Goal: Task Accomplishment & Management: Manage account settings

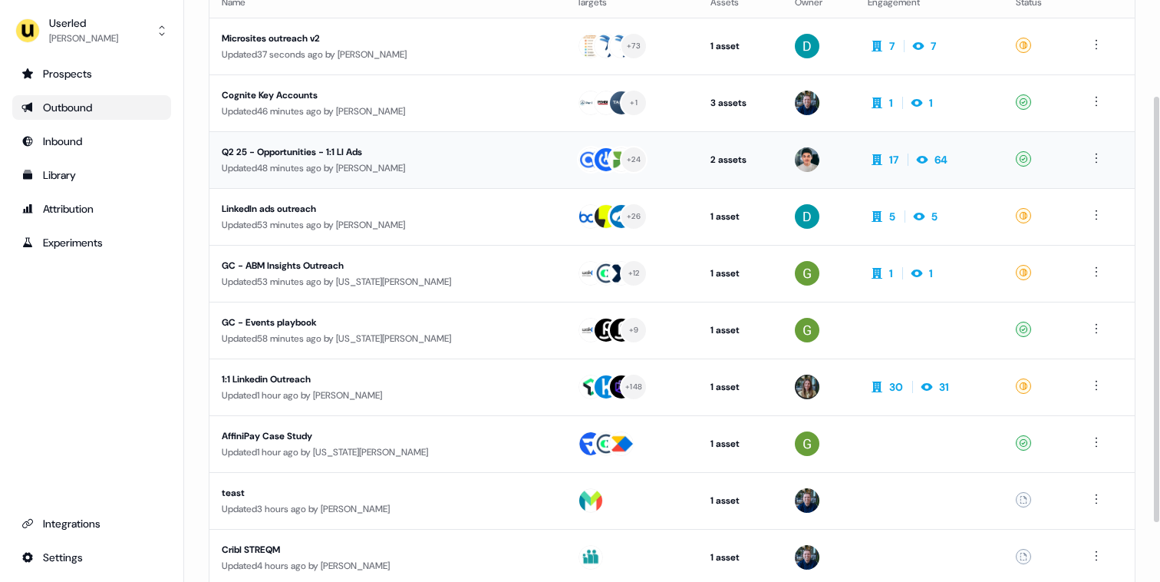
scroll to position [131, 0]
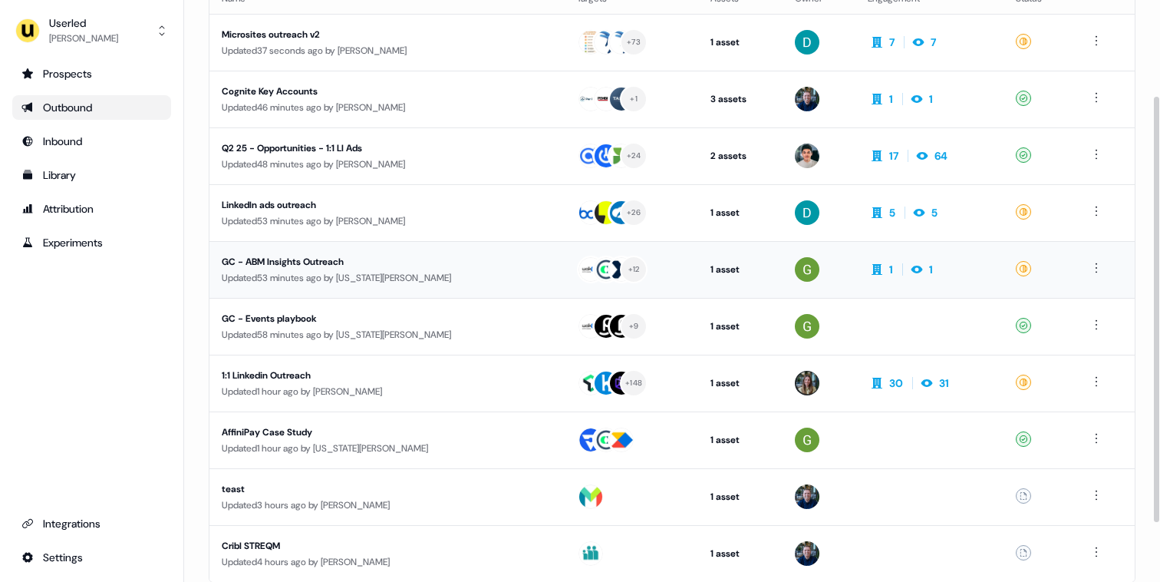
click at [327, 279] on div "Updated 53 minutes ago by [US_STATE][PERSON_NAME]" at bounding box center [387, 277] width 331 height 15
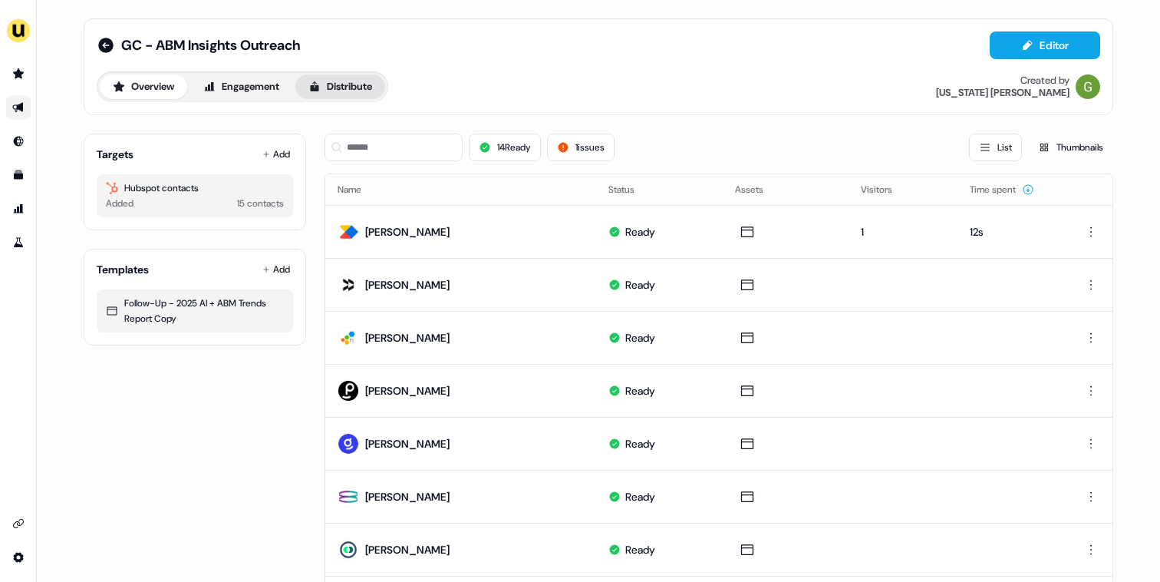
click at [343, 81] on button "Distribute" at bounding box center [340, 86] width 90 height 25
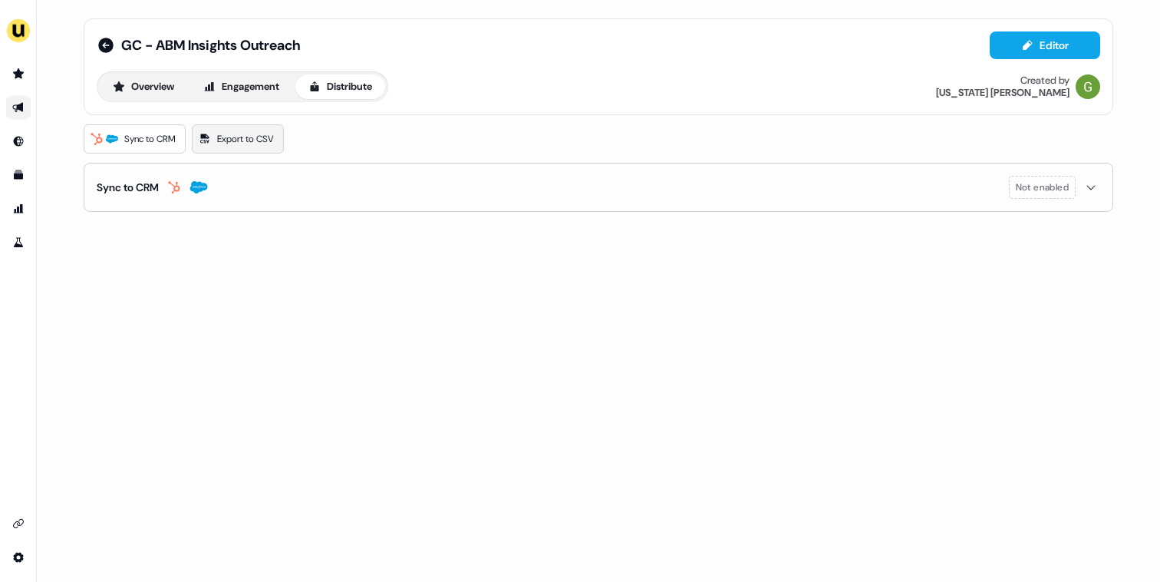
click at [244, 135] on span "Export to CSV" at bounding box center [245, 138] width 57 height 15
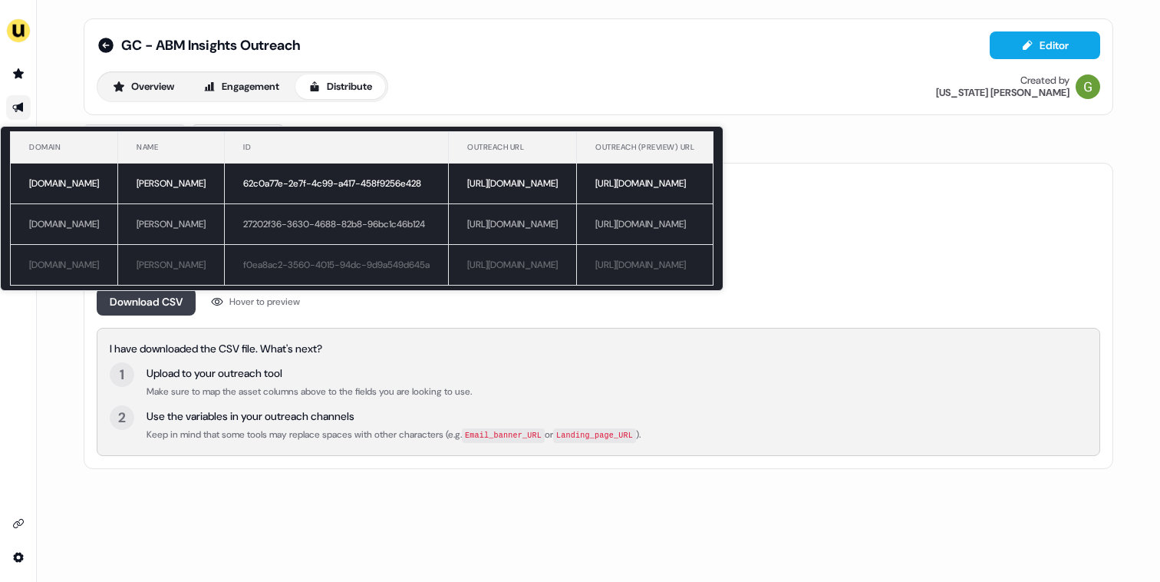
click at [179, 301] on button "Download CSV" at bounding box center [146, 302] width 99 height 28
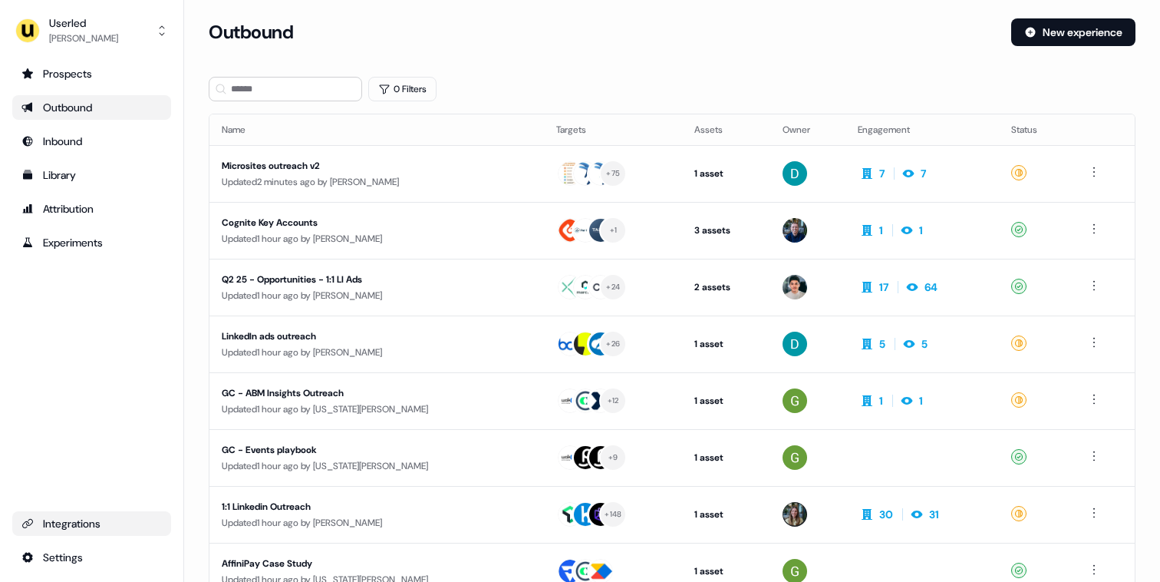
click at [71, 522] on div "Integrations" at bounding box center [91, 523] width 140 height 15
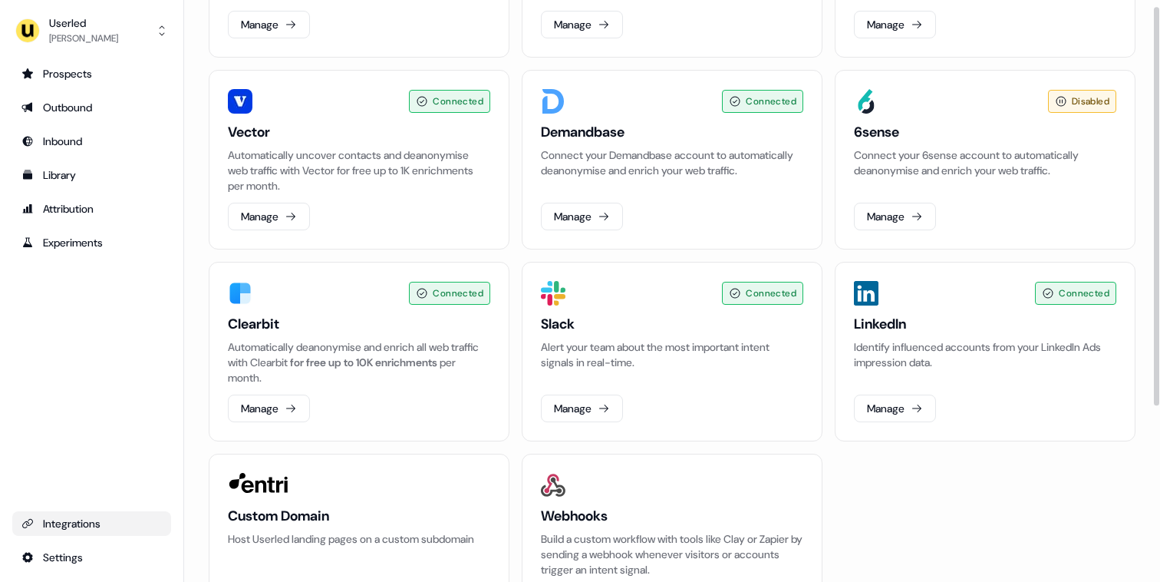
scroll to position [266, 0]
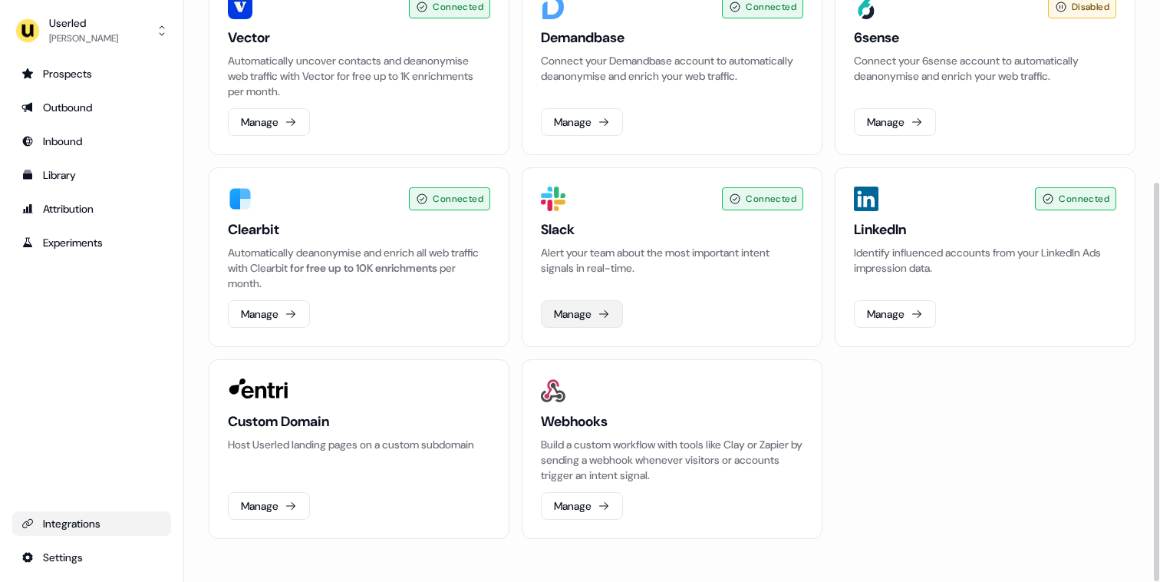
click at [599, 324] on button "Manage" at bounding box center [582, 314] width 82 height 28
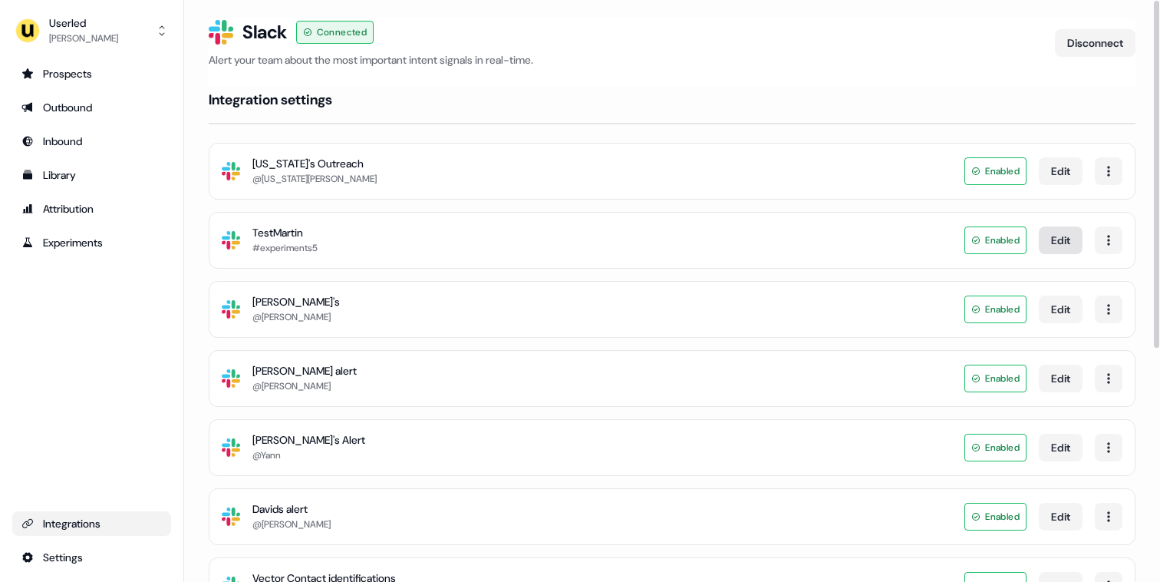
click at [1044, 233] on button "Edit" at bounding box center [1061, 240] width 44 height 28
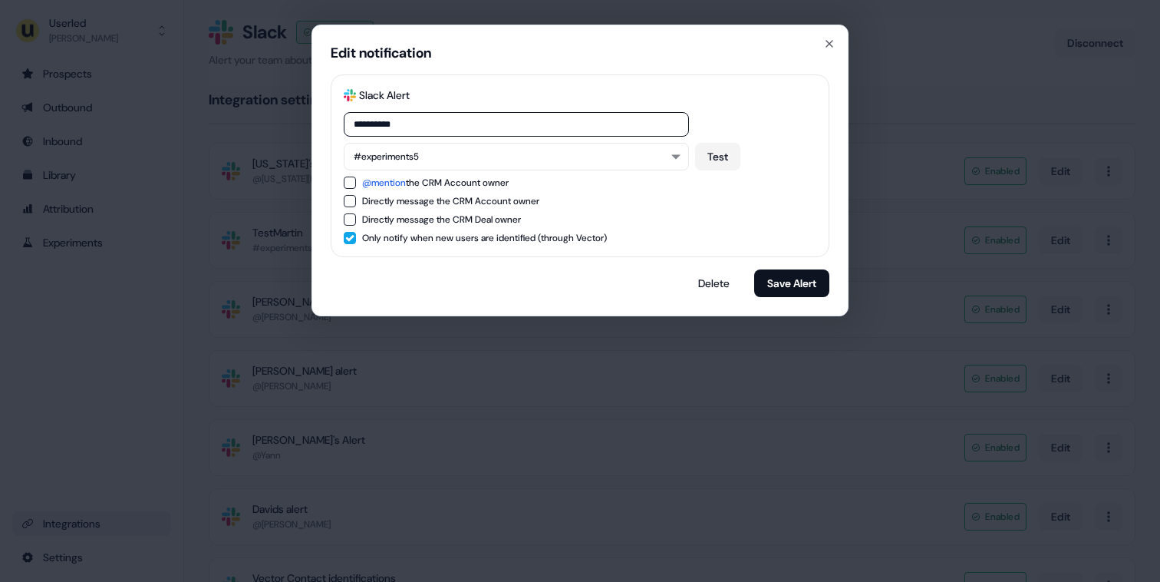
click at [946, 95] on div "**********" at bounding box center [580, 291] width 1160 height 582
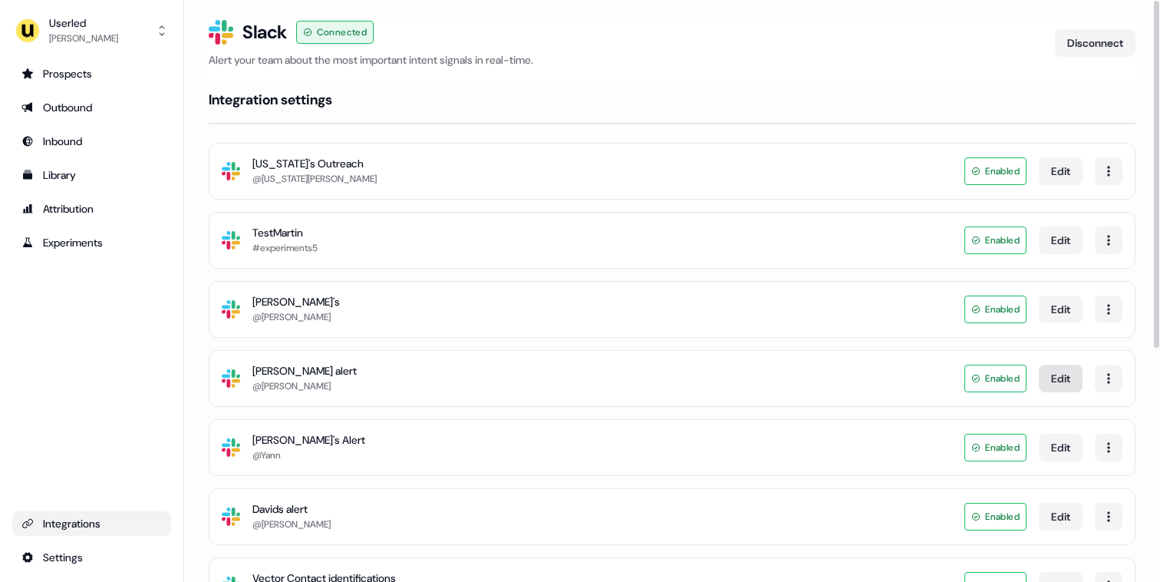
click at [1055, 381] on button "Edit" at bounding box center [1061, 379] width 44 height 28
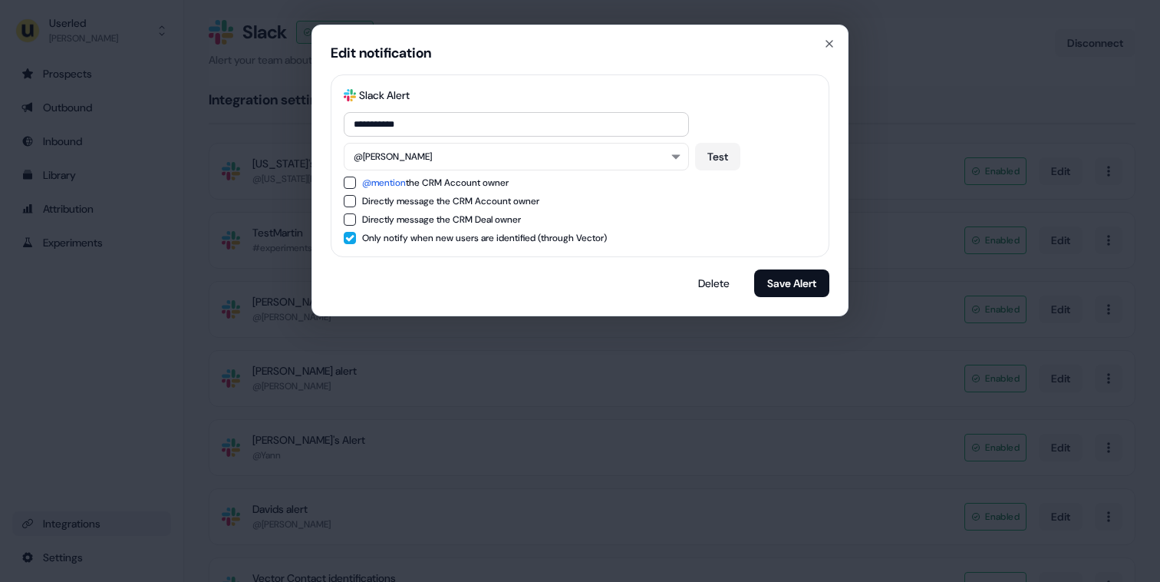
click at [905, 110] on div "**********" at bounding box center [580, 291] width 1160 height 582
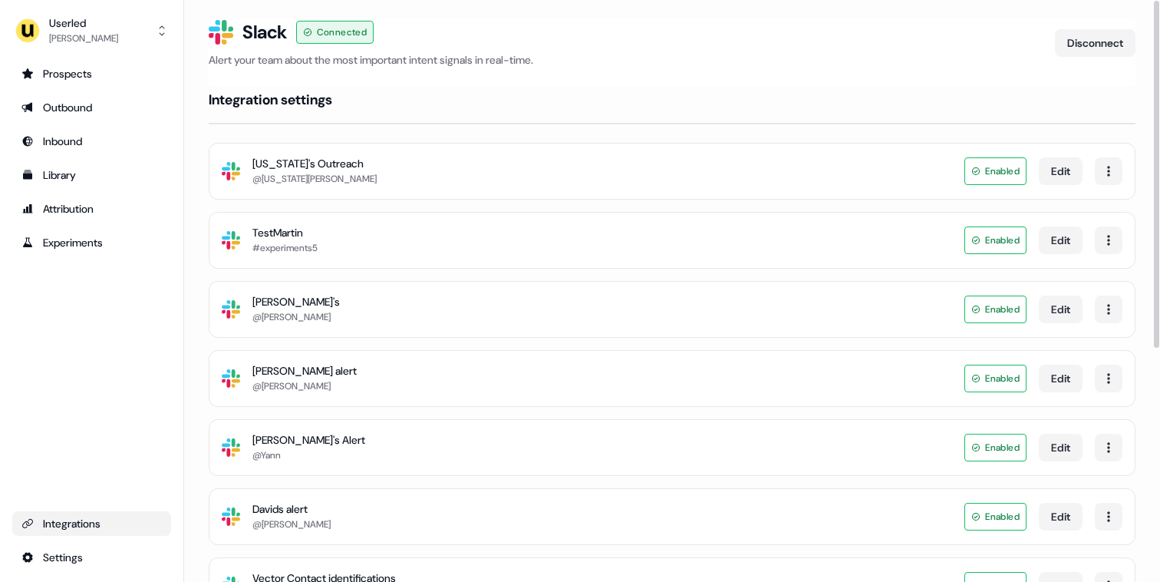
click at [538, 68] on div "Slack Logo SVG Slack Connected Alert your team about the most important intent …" at bounding box center [672, 52] width 927 height 68
click at [540, 57] on p "Alert your team about the most important intent signals in real-time." at bounding box center [626, 59] width 834 height 15
click at [540, 59] on p "Alert your team about the most important intent signals in real-time." at bounding box center [626, 59] width 834 height 15
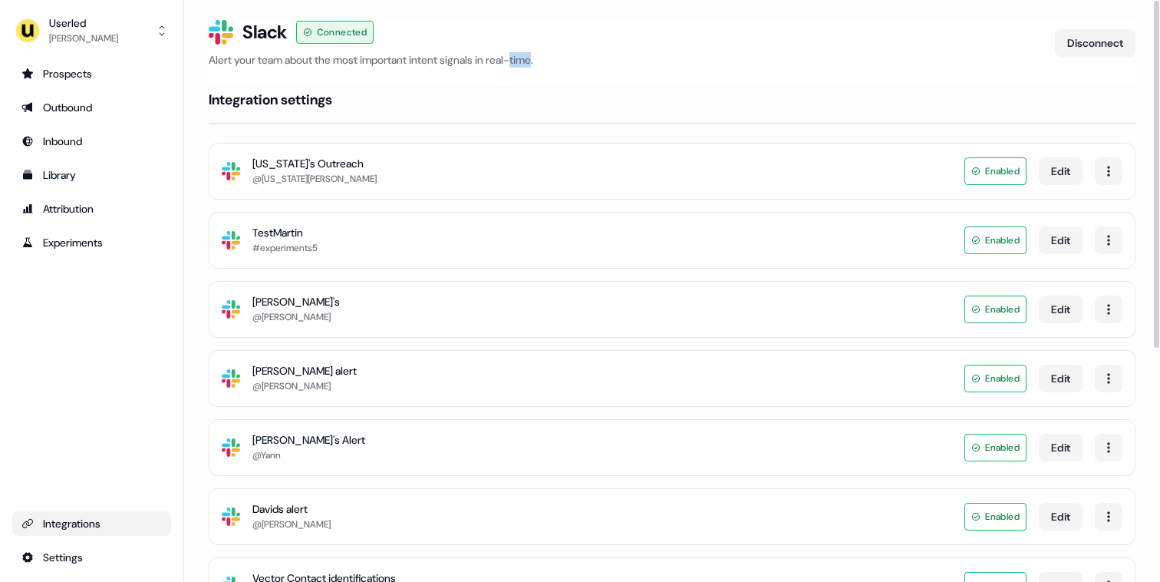
click at [540, 59] on p "Alert your team about the most important intent signals in real-time." at bounding box center [626, 59] width 834 height 15
click at [540, 61] on p "Alert your team about the most important intent signals in real-time." at bounding box center [626, 59] width 834 height 15
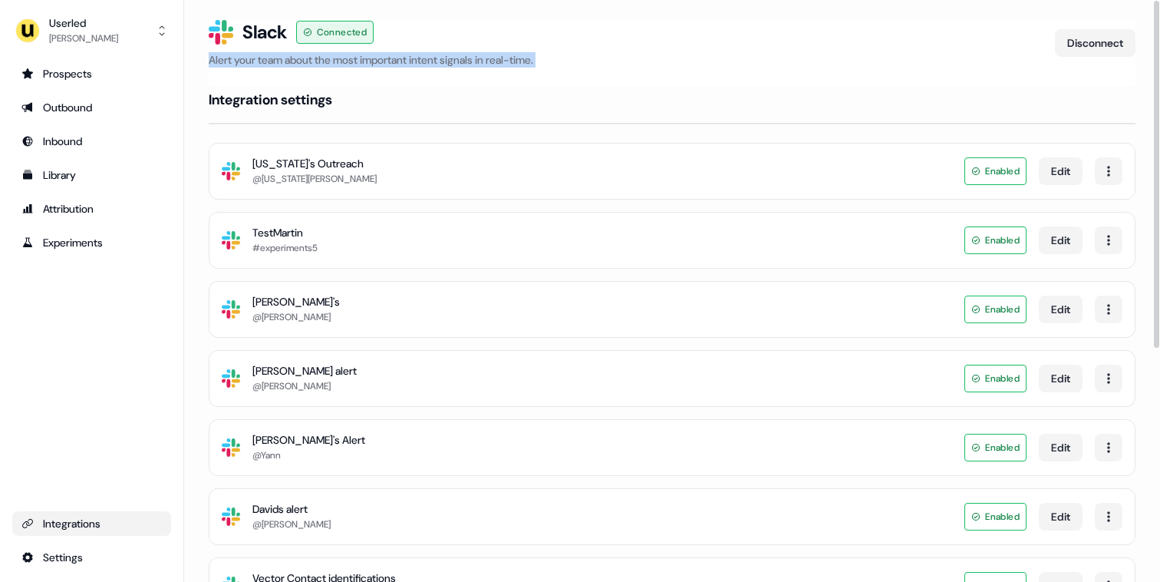
click at [540, 60] on p "Alert your team about the most important intent signals in real-time." at bounding box center [626, 59] width 834 height 15
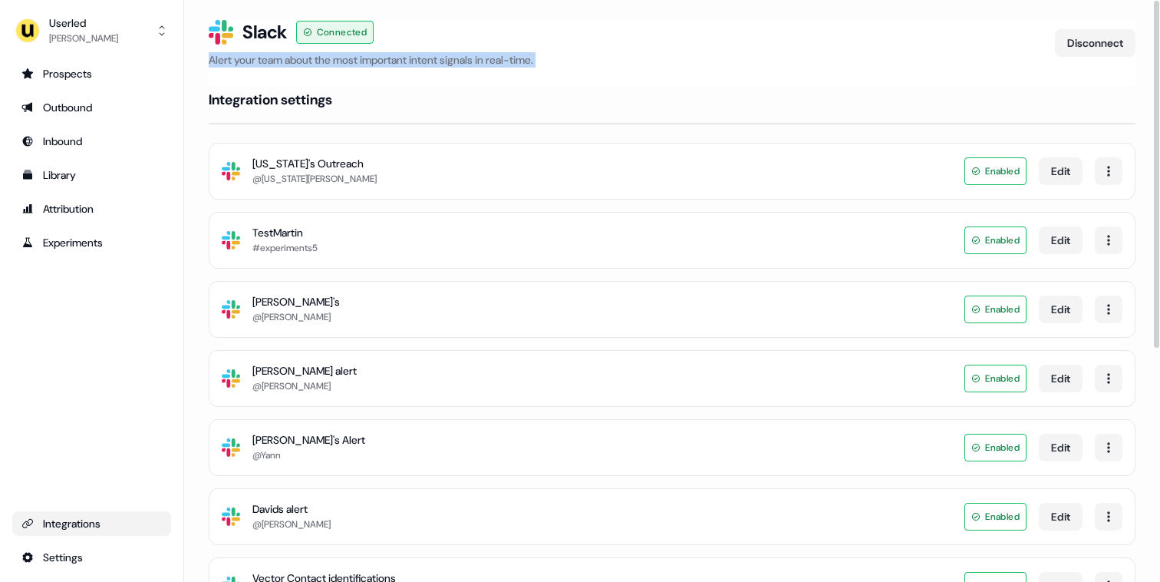
click at [540, 60] on p "Alert your team about the most important intent signals in real-time." at bounding box center [626, 59] width 834 height 15
click at [376, 101] on div "Integration settings" at bounding box center [672, 100] width 927 height 28
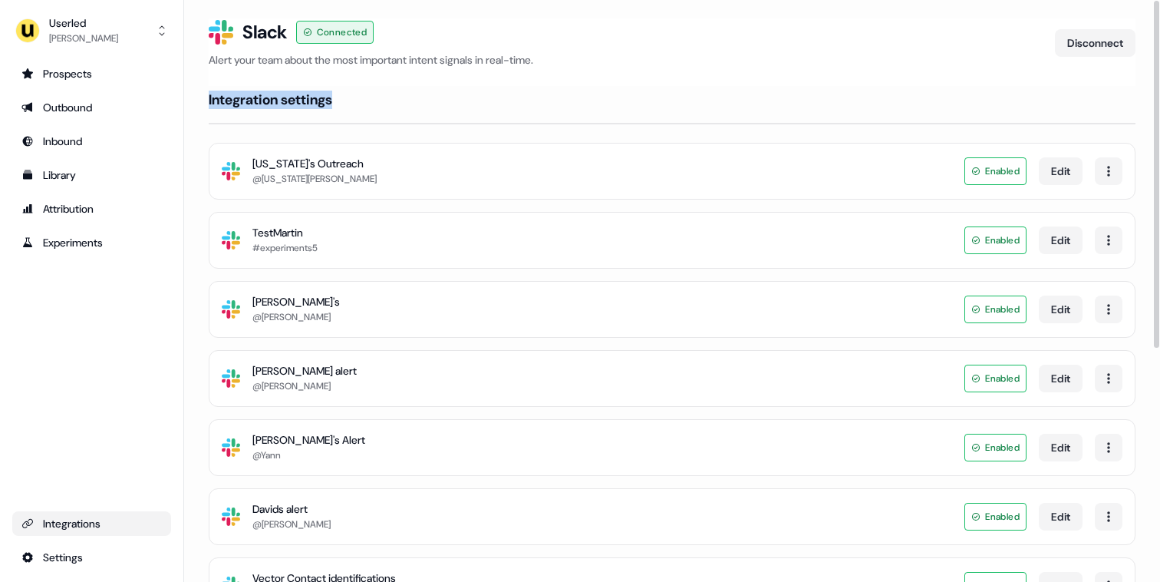
click at [376, 101] on div "Integration settings" at bounding box center [672, 100] width 927 height 28
click at [377, 97] on div "Integration settings" at bounding box center [672, 100] width 927 height 28
click at [1051, 176] on button "Edit" at bounding box center [1061, 171] width 44 height 28
